Goal: Information Seeking & Learning: Learn about a topic

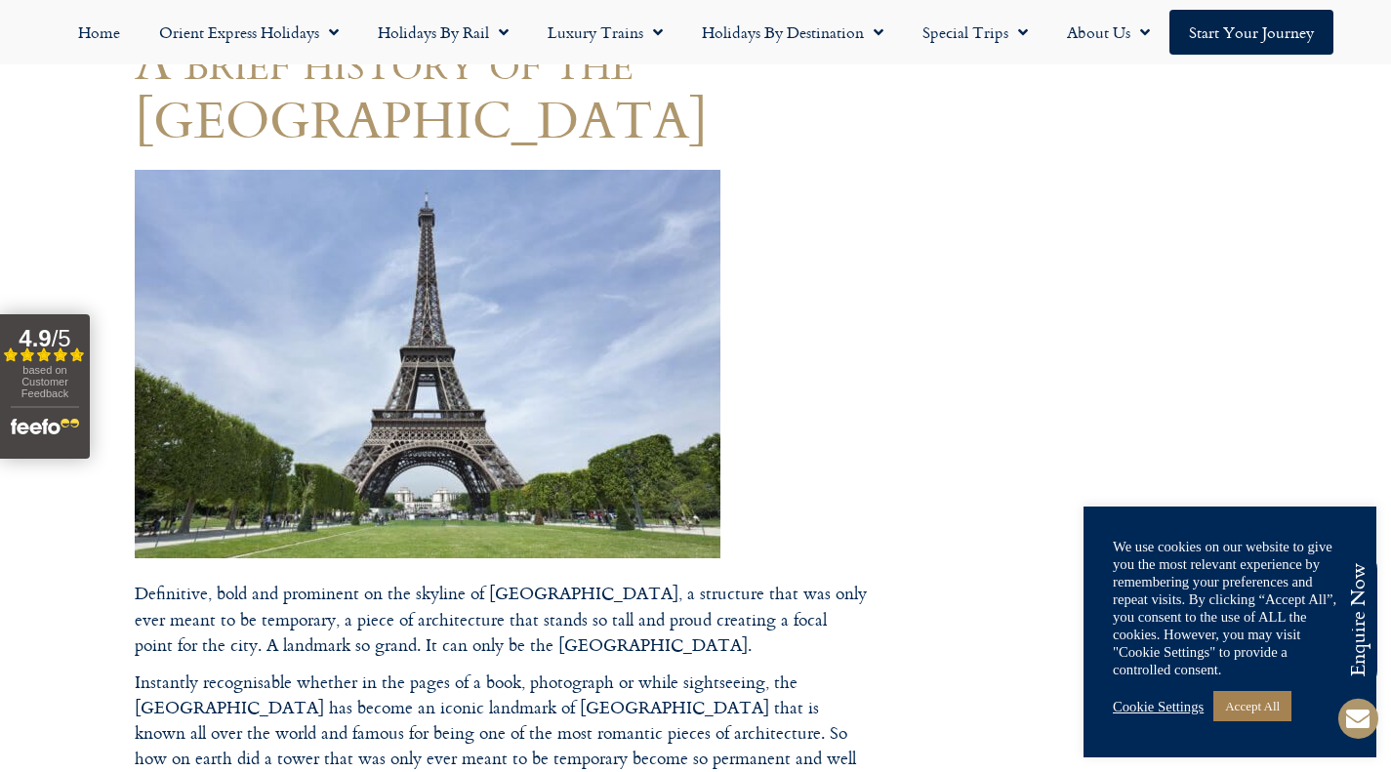
scroll to position [222, 0]
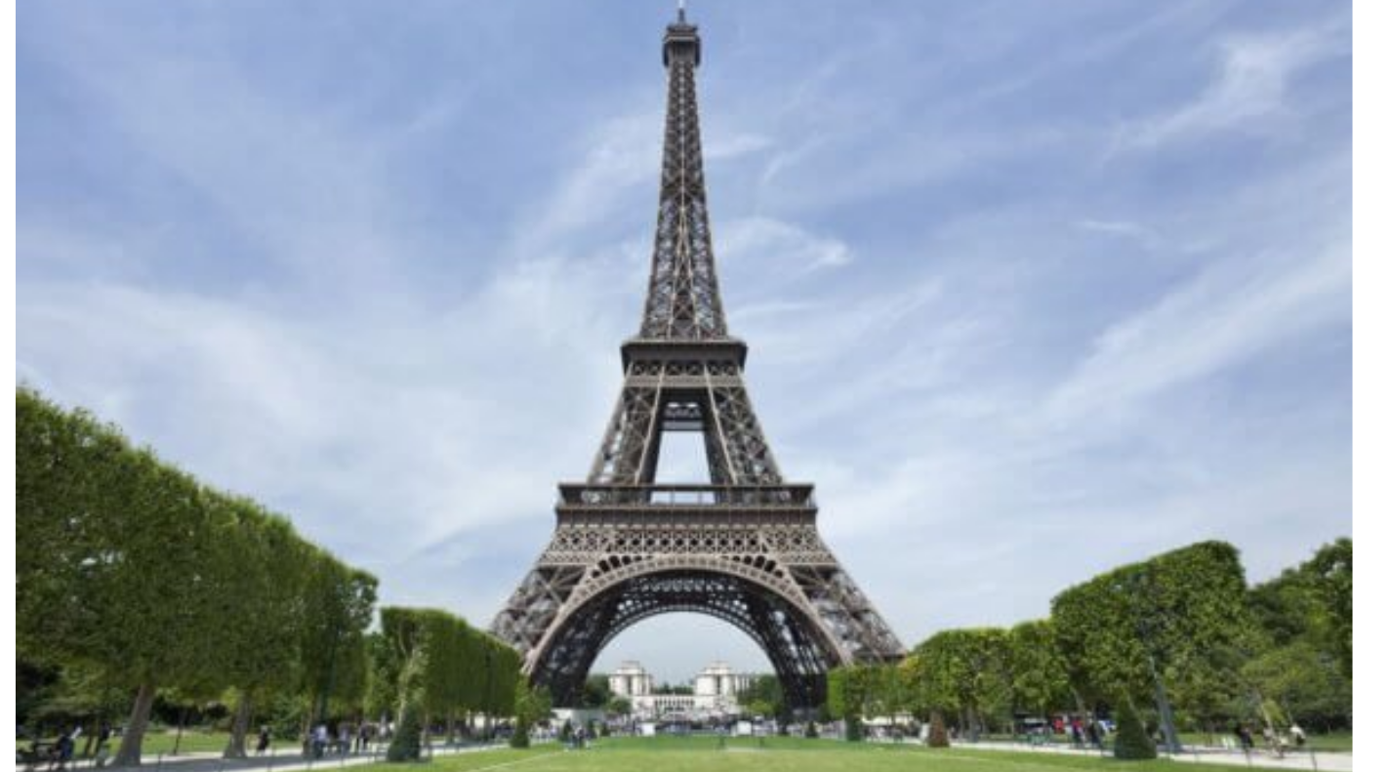
drag, startPoint x: 634, startPoint y: 344, endPoint x: 601, endPoint y: 326, distance: 36.7
